Goal: Transaction & Acquisition: Purchase product/service

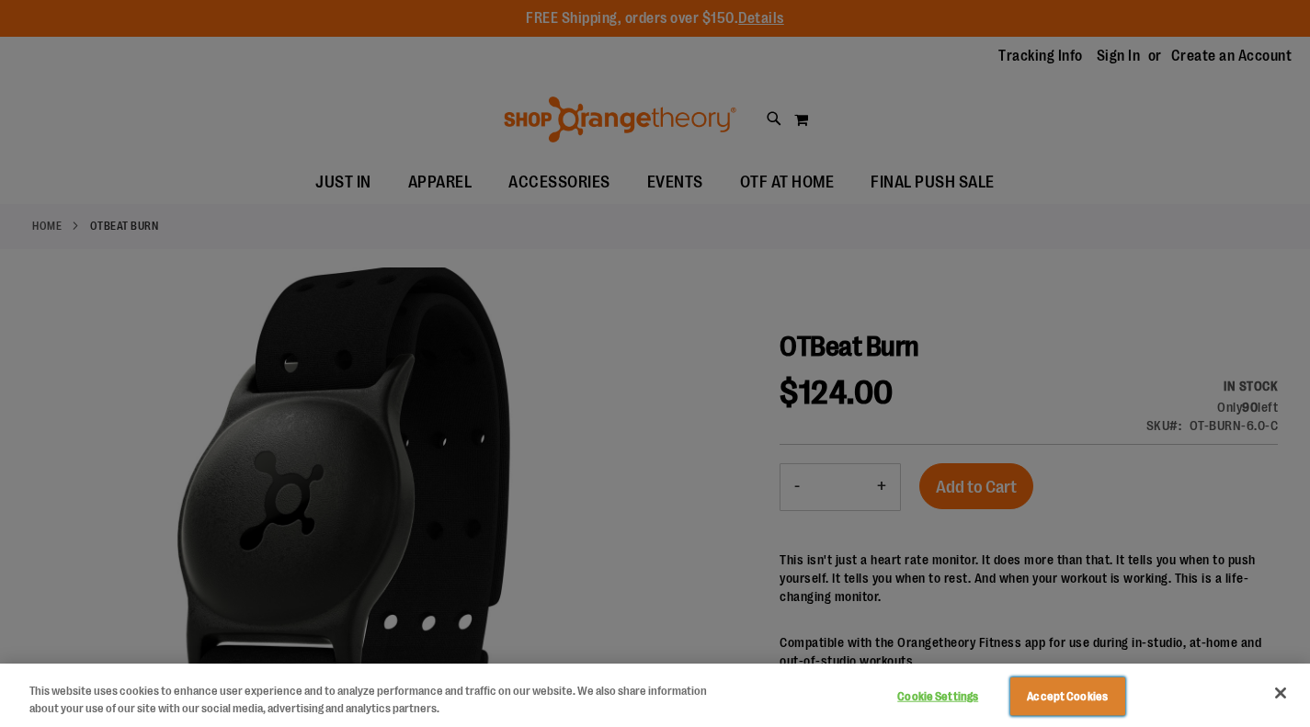
click at [1081, 692] on button "Accept Cookies" at bounding box center [1067, 696] width 115 height 39
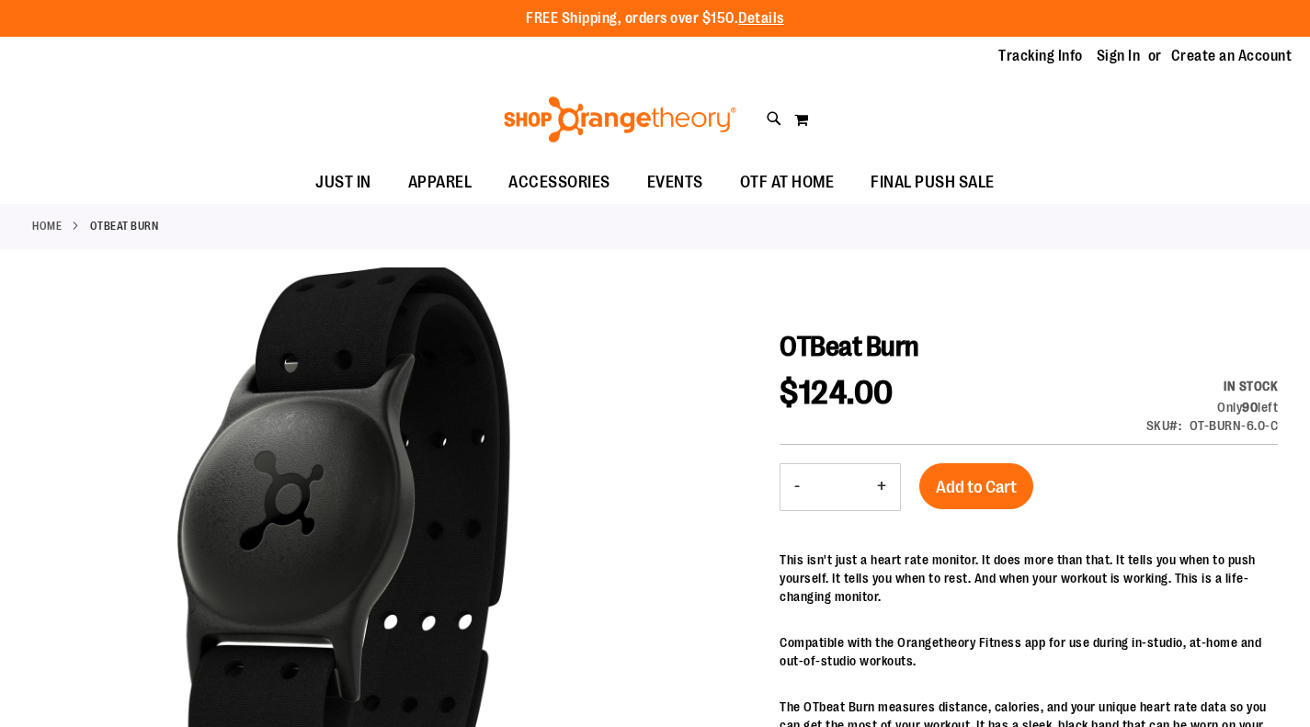
click at [1001, 479] on span "Add to Cart" at bounding box center [976, 487] width 81 height 20
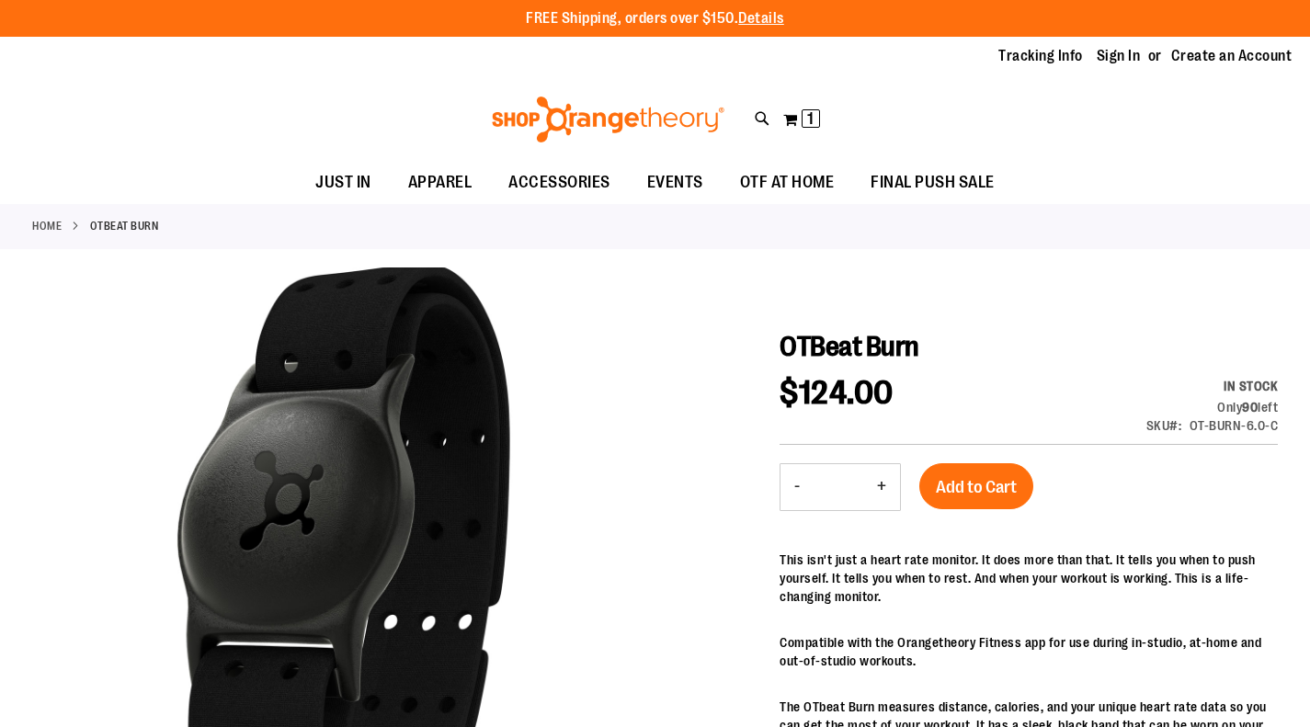
click at [1114, 51] on link "Sign In" at bounding box center [1119, 56] width 44 height 20
